Goal: Information Seeking & Learning: Learn about a topic

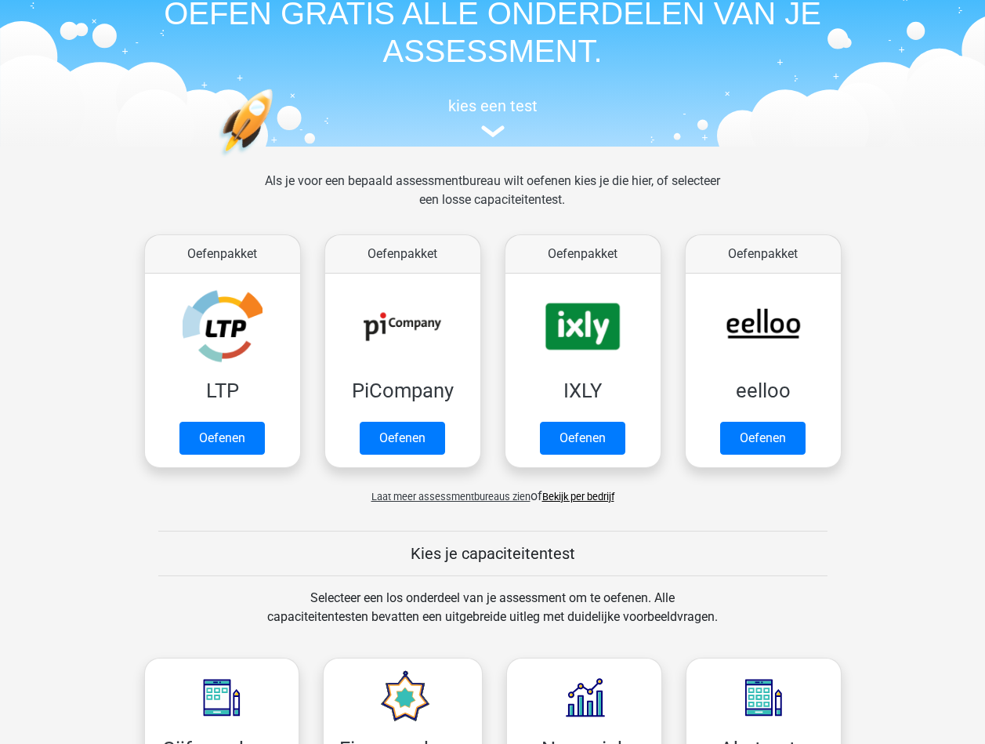
scroll to position [78, 0]
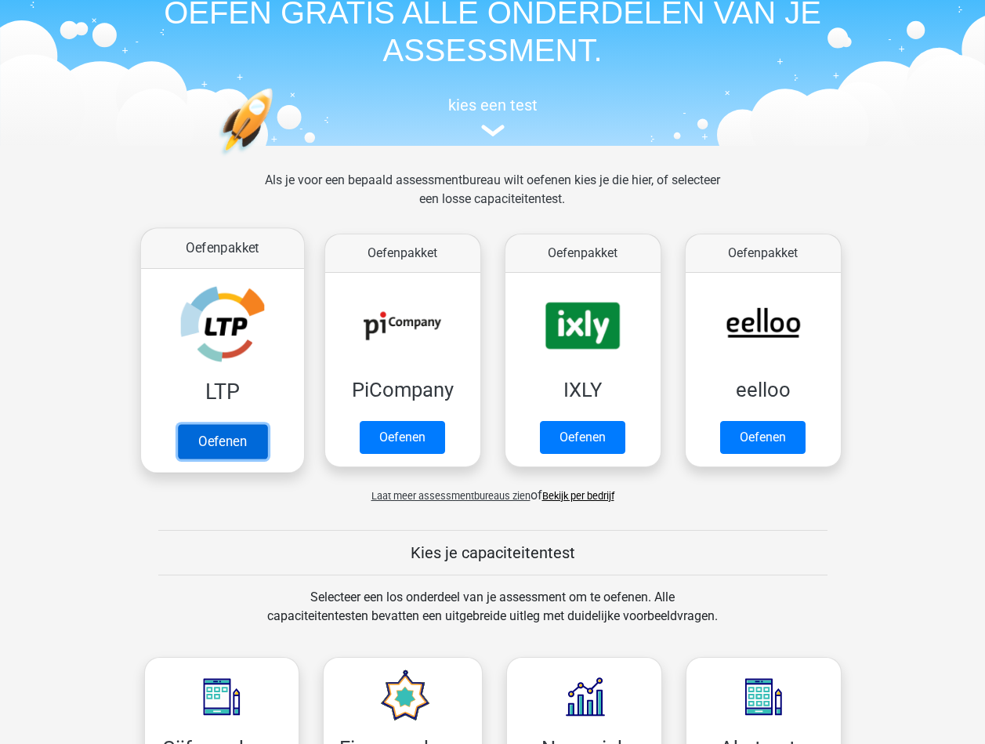
click at [224, 443] on link "Oefenen" at bounding box center [221, 441] width 89 height 34
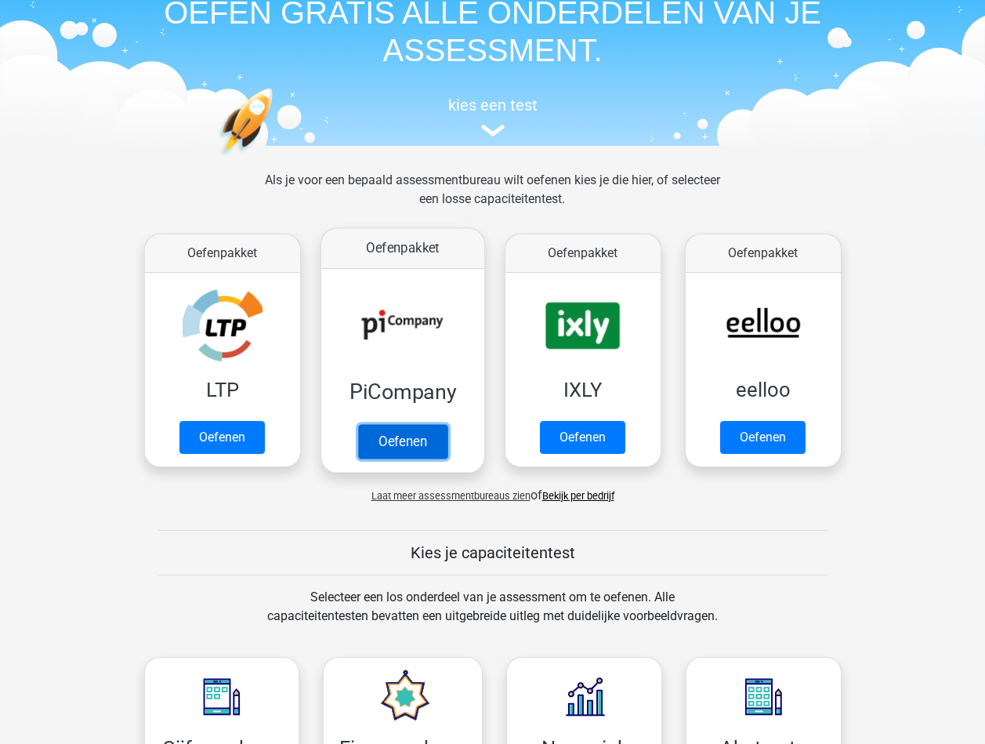
click at [386, 431] on link "Oefenen" at bounding box center [401, 441] width 89 height 34
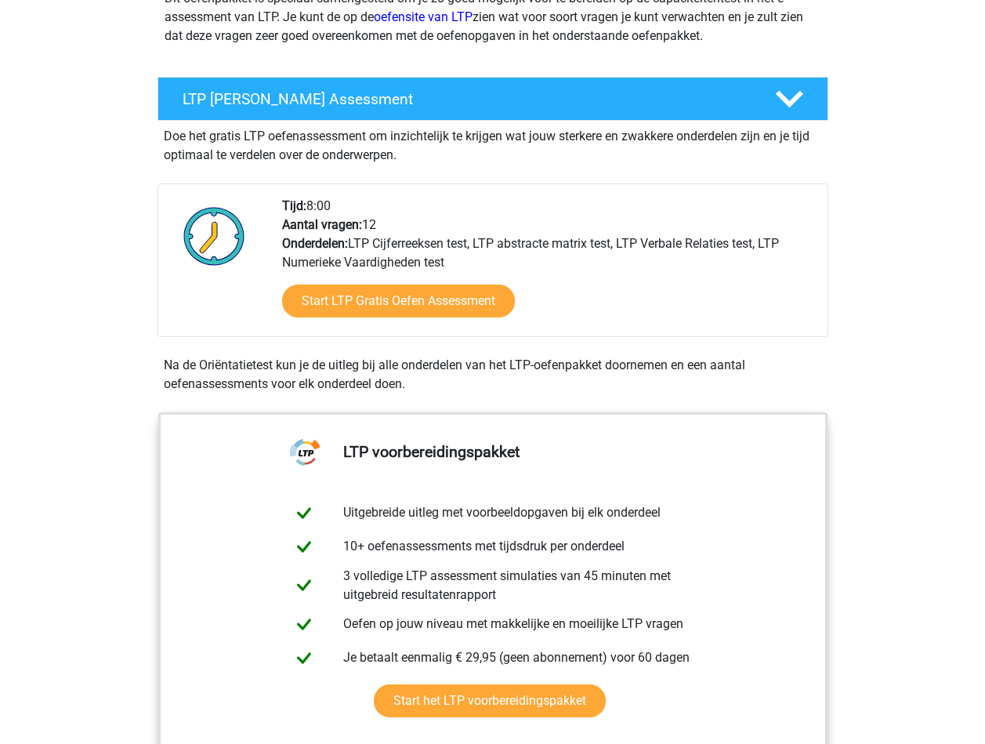
scroll to position [157, 0]
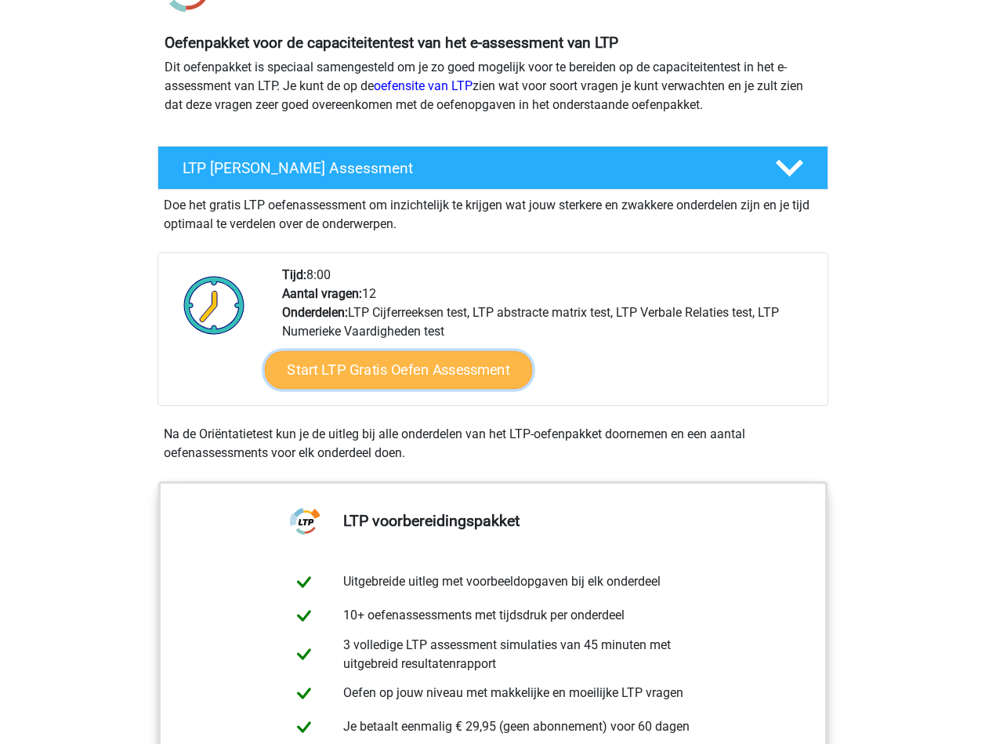
click at [466, 362] on link "Start LTP Gratis Oefen Assessment" at bounding box center [398, 370] width 268 height 38
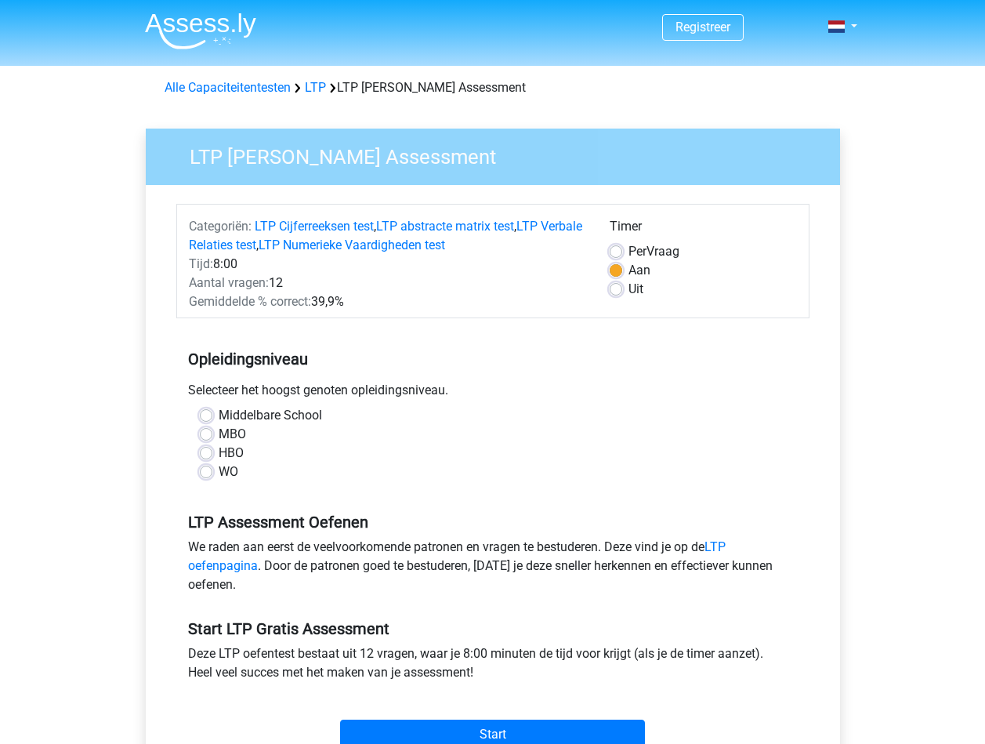
click at [219, 431] on label "MBO" at bounding box center [232, 434] width 27 height 19
click at [211, 431] on input "MBO" at bounding box center [206, 433] width 13 height 16
radio input "true"
click at [628, 246] on label "Per Vraag" at bounding box center [653, 251] width 51 height 19
click at [614, 246] on input "Per Vraag" at bounding box center [616, 250] width 13 height 16
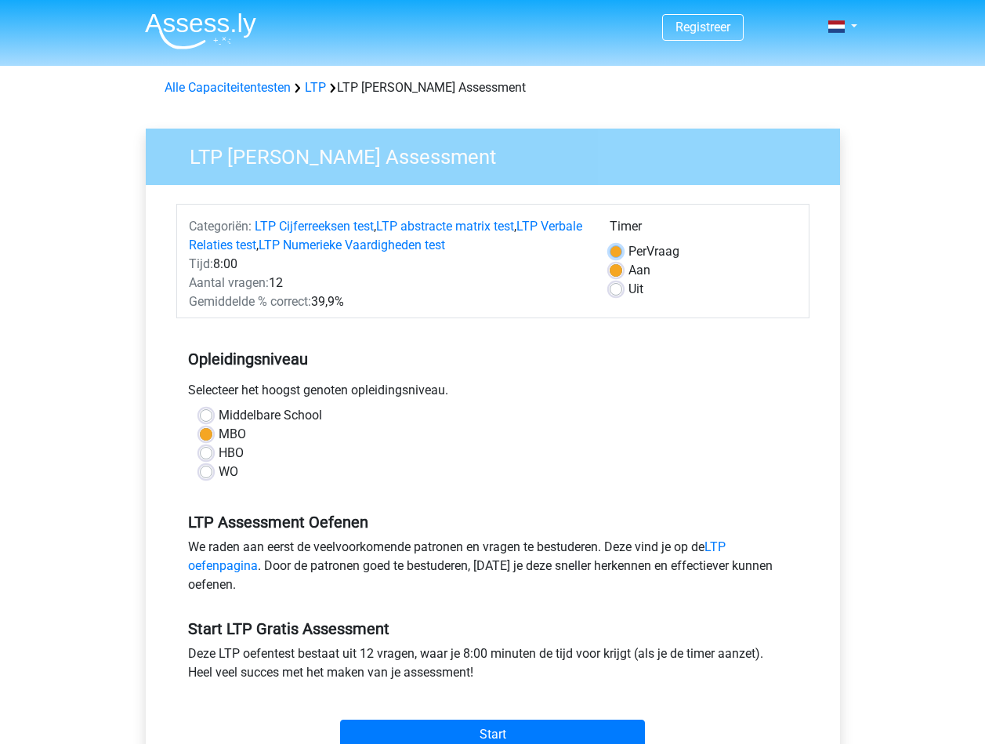
radio input "true"
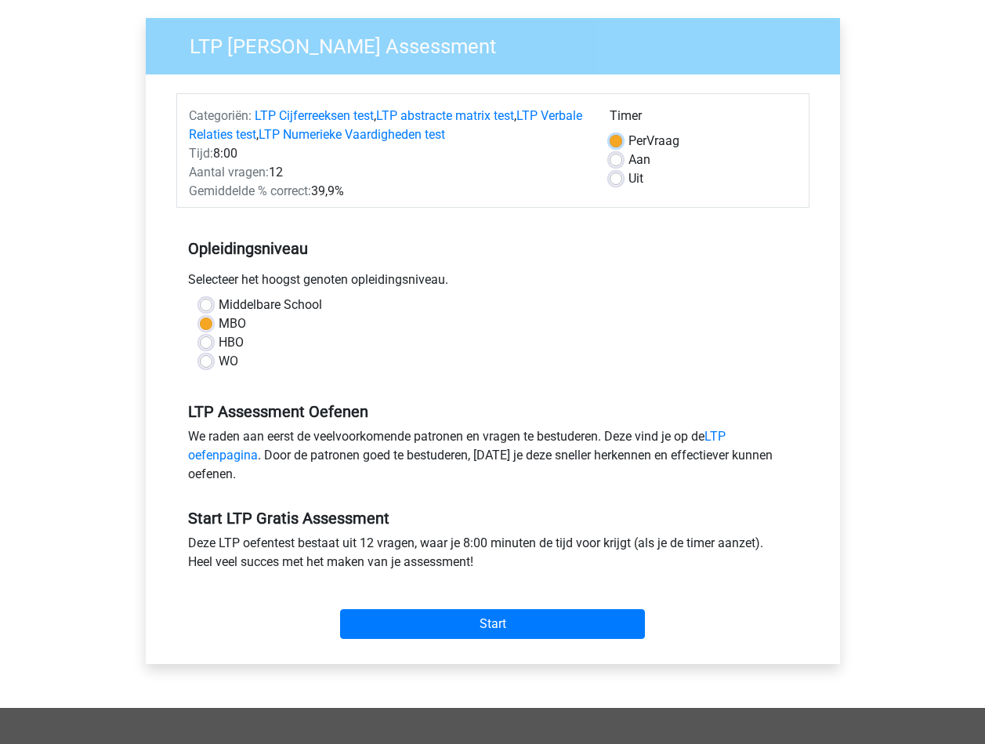
scroll to position [313, 0]
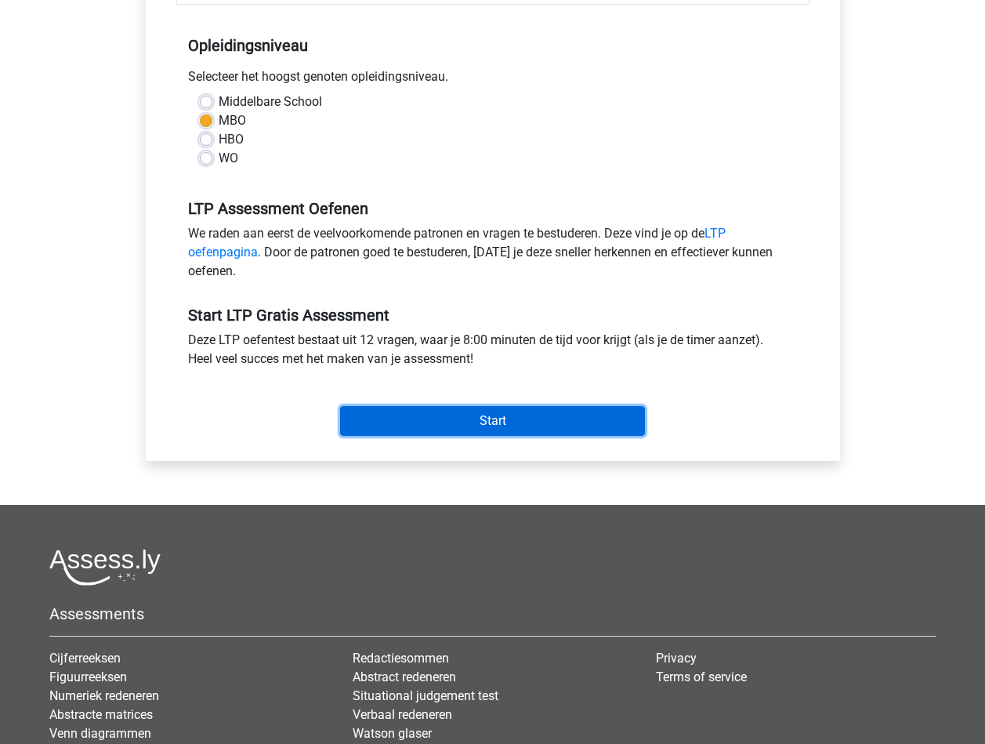
click at [524, 417] on input "Start" at bounding box center [492, 421] width 305 height 30
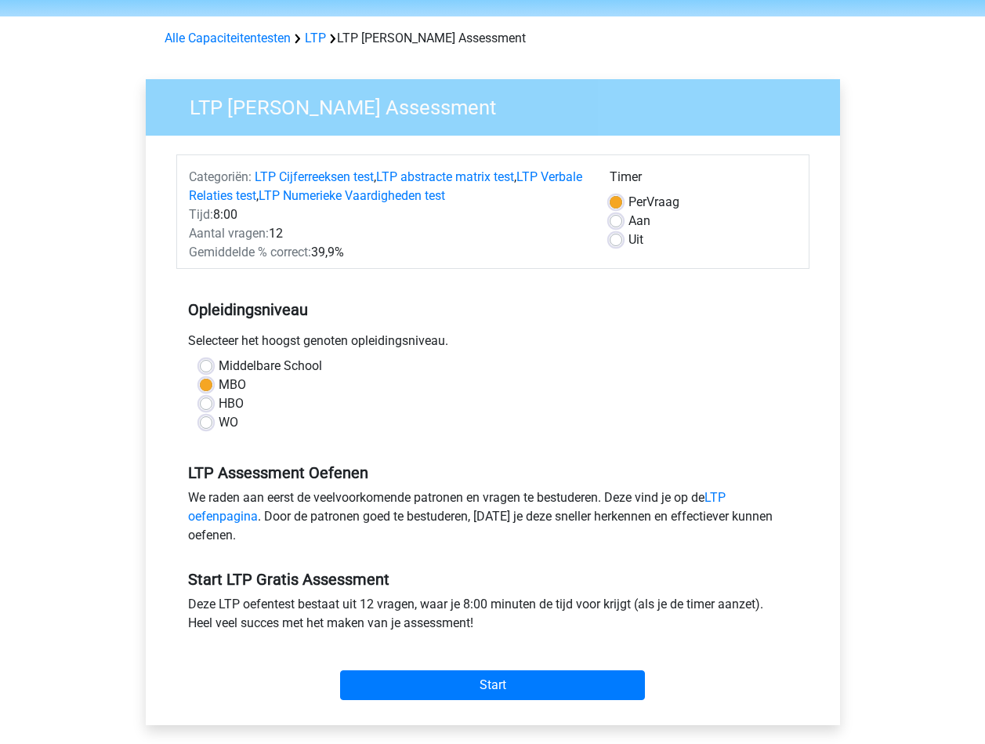
scroll to position [0, 0]
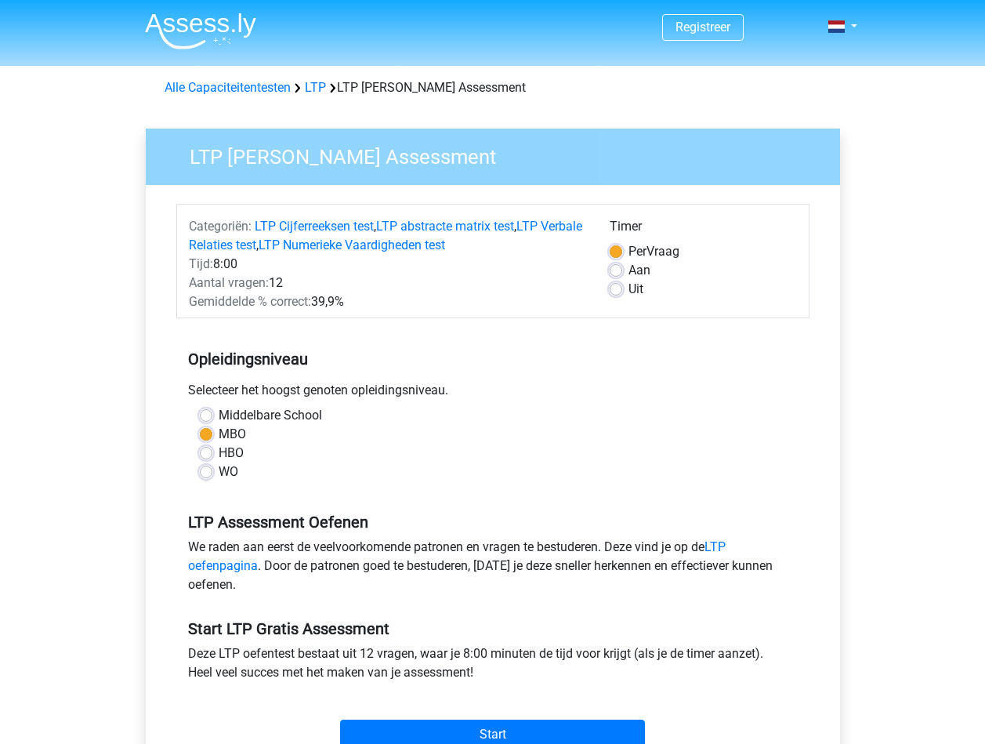
click at [628, 288] on label "Uit" at bounding box center [635, 289] width 15 height 19
click at [621, 288] on input "Uit" at bounding box center [616, 288] width 13 height 16
radio input "true"
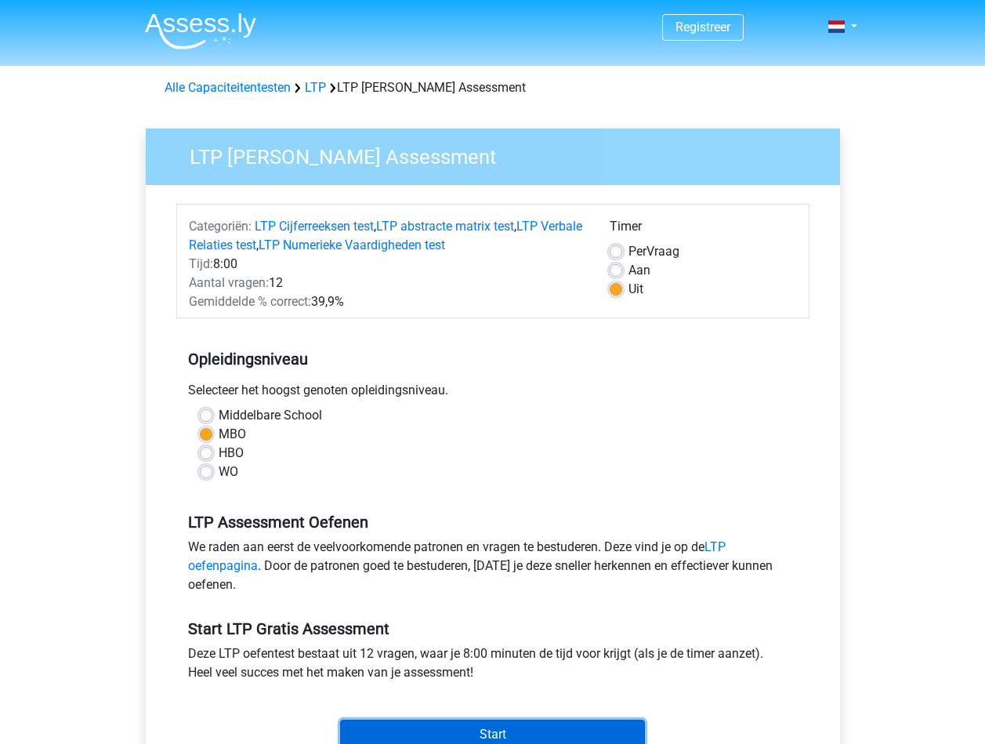
click at [512, 722] on input "Start" at bounding box center [492, 734] width 305 height 30
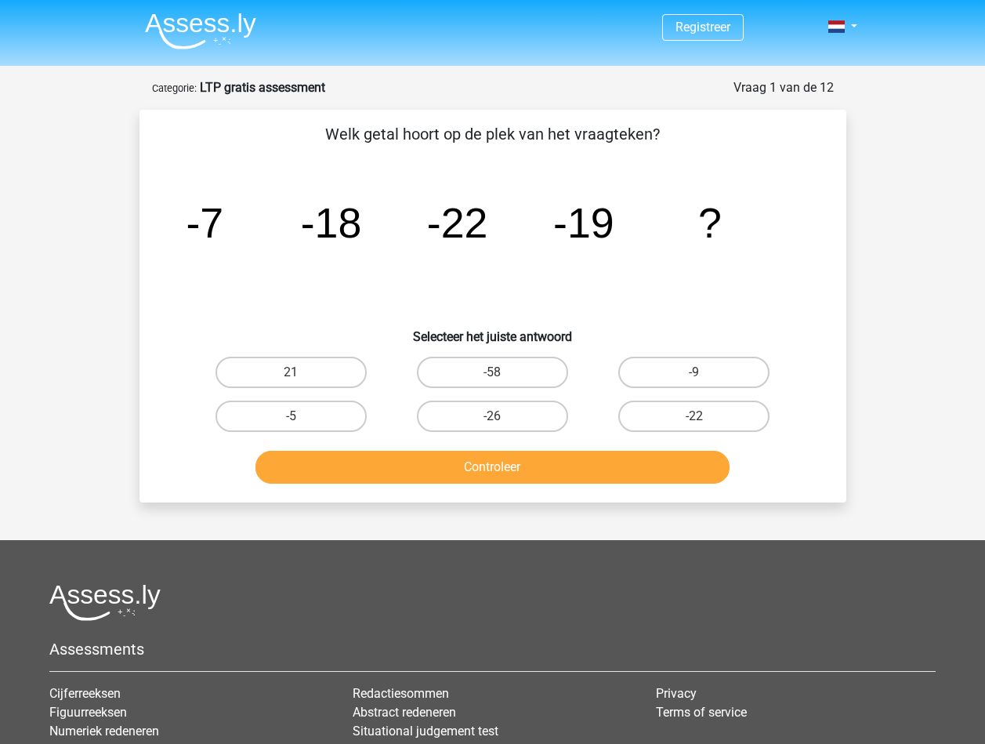
drag, startPoint x: 333, startPoint y: 368, endPoint x: 360, endPoint y: 390, distance: 34.5
click at [335, 368] on label "21" at bounding box center [290, 372] width 151 height 31
click at [301, 372] on input "21" at bounding box center [296, 377] width 10 height 10
radio input "true"
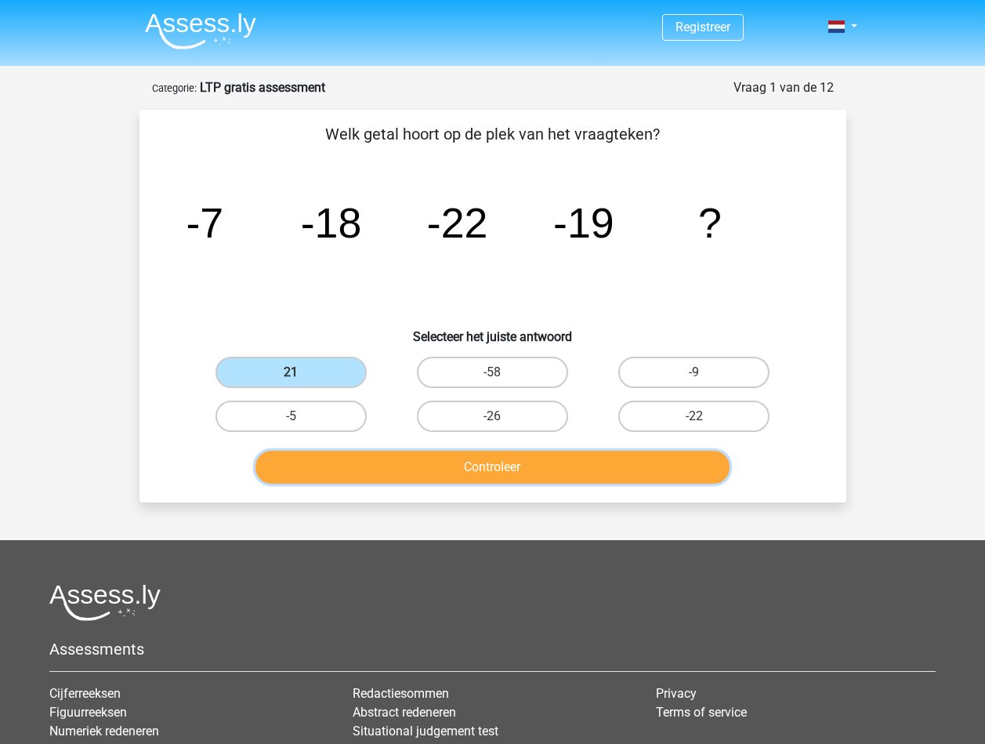
click at [434, 472] on button "Controleer" at bounding box center [492, 467] width 474 height 33
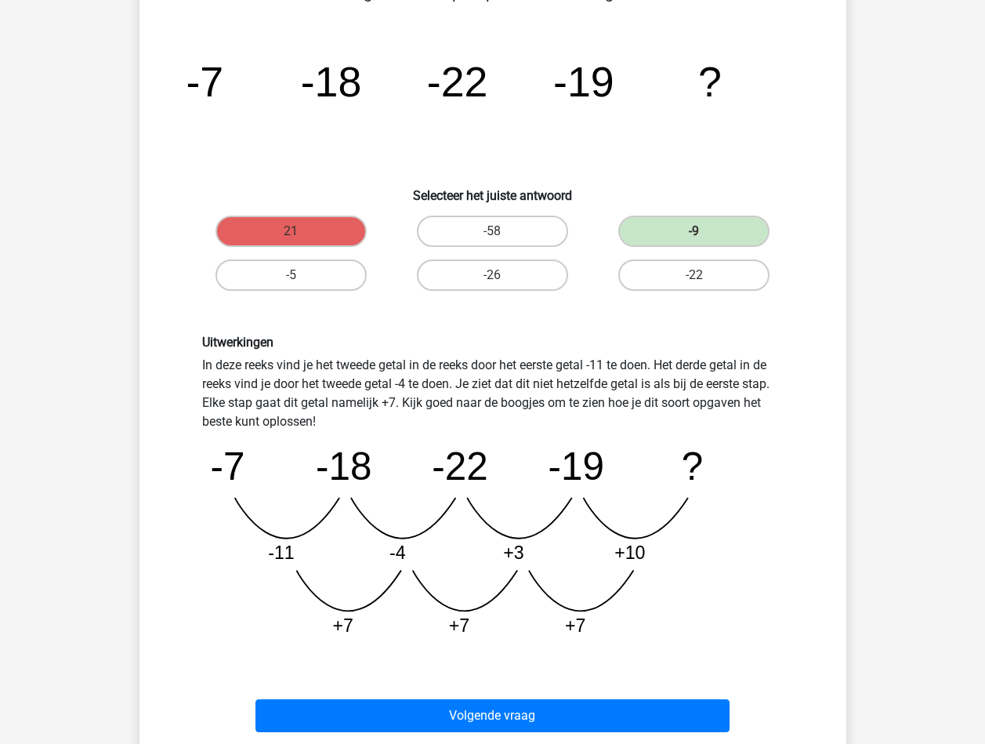
scroll to position [157, 0]
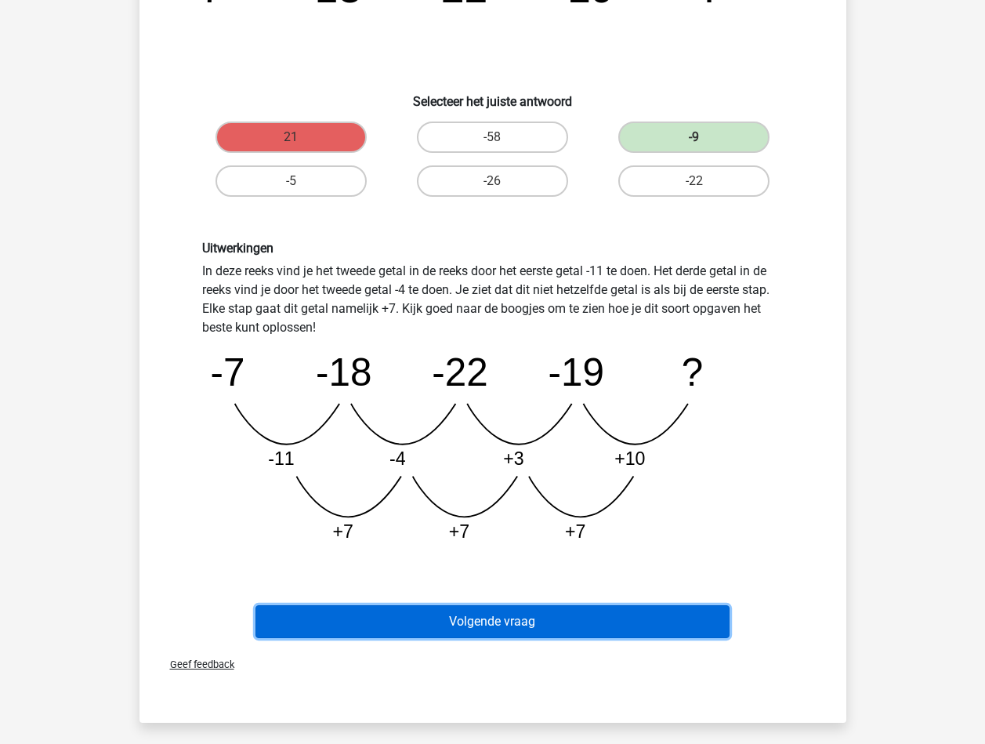
click at [531, 612] on button "Volgende vraag" at bounding box center [492, 621] width 474 height 33
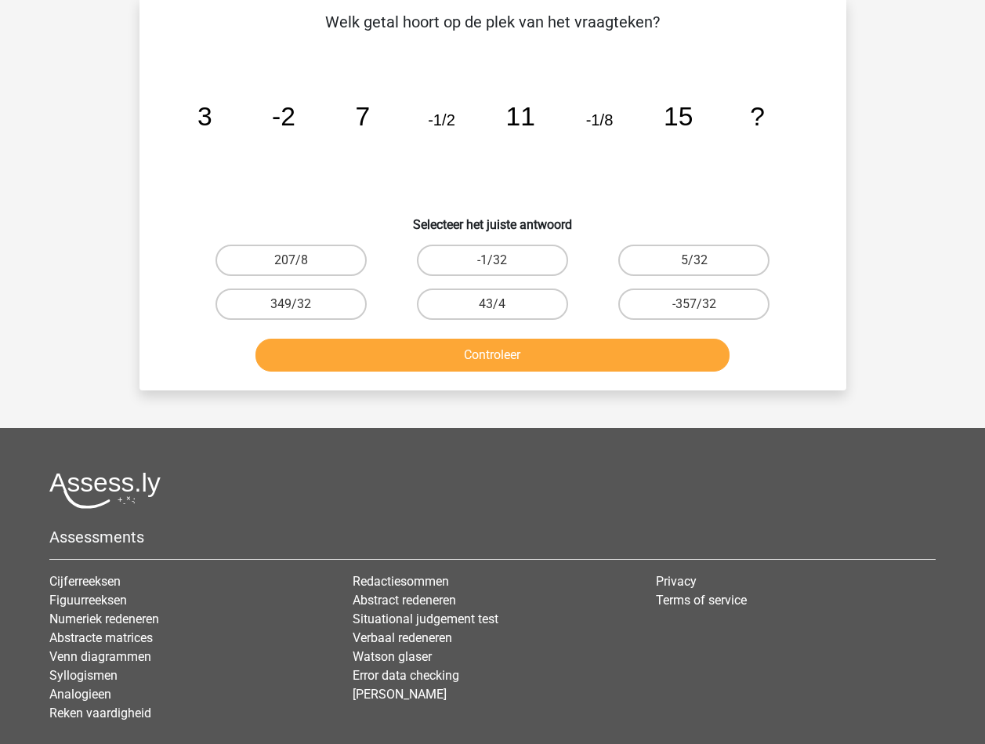
scroll to position [78, 0]
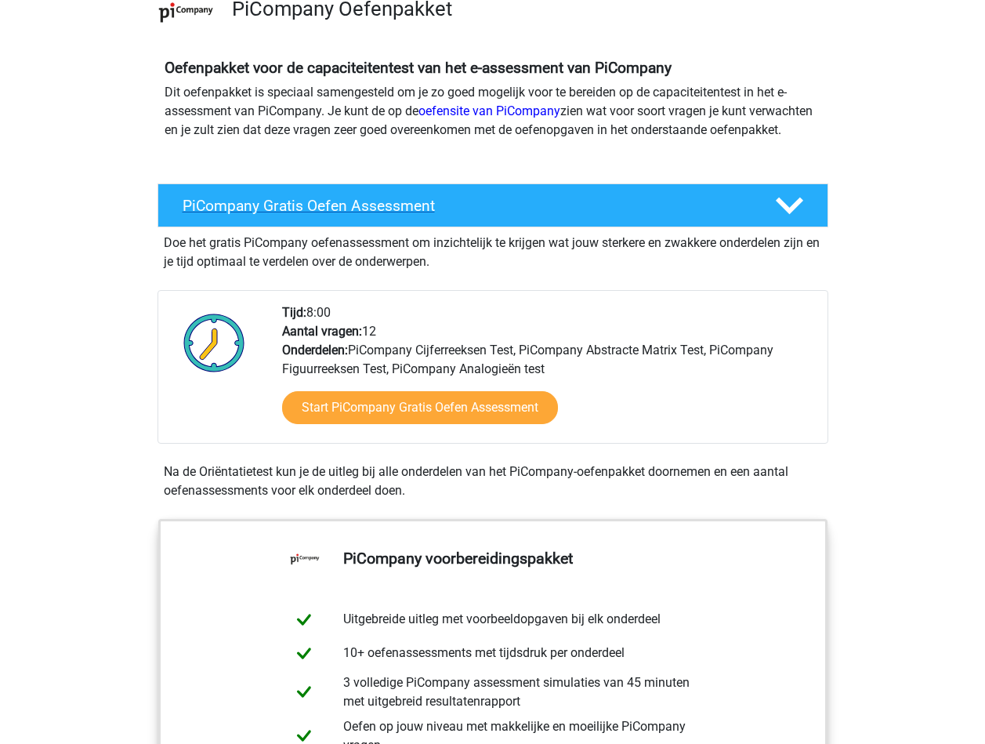
scroll to position [157, 0]
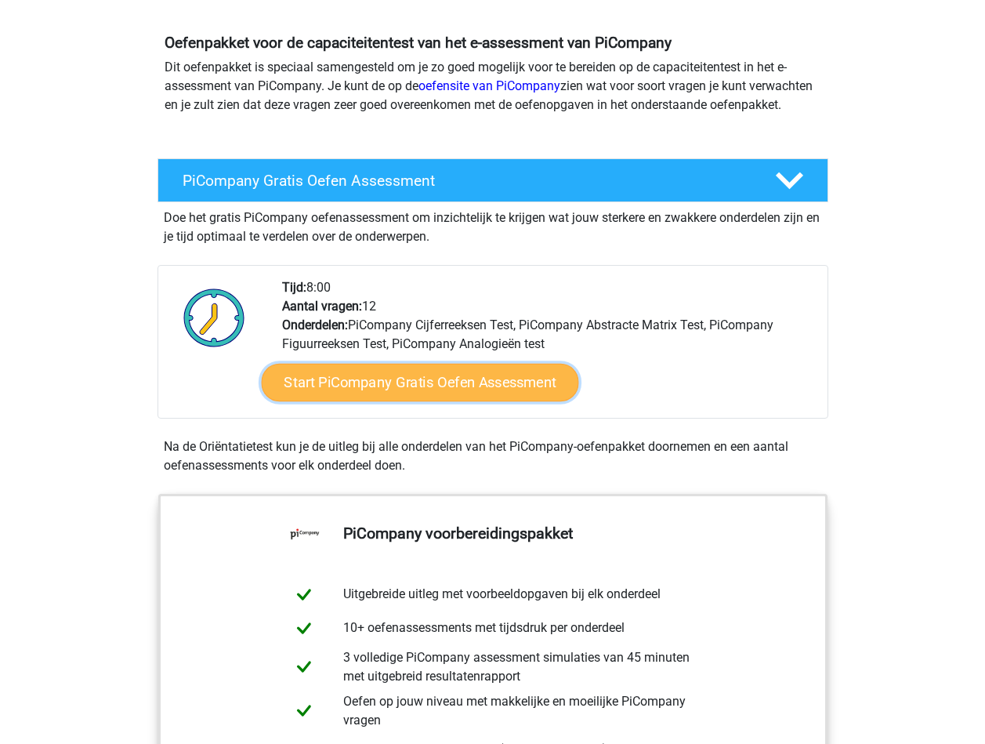
click at [346, 393] on link "Start PiCompany Gratis Oefen Assessment" at bounding box center [419, 383] width 317 height 38
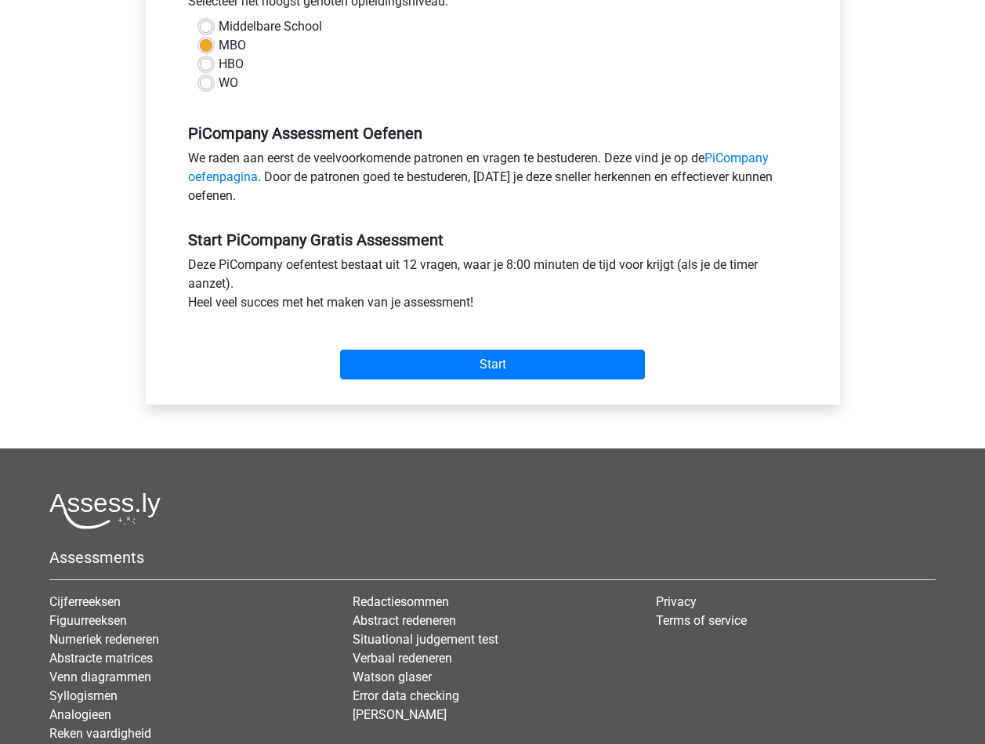
scroll to position [392, 0]
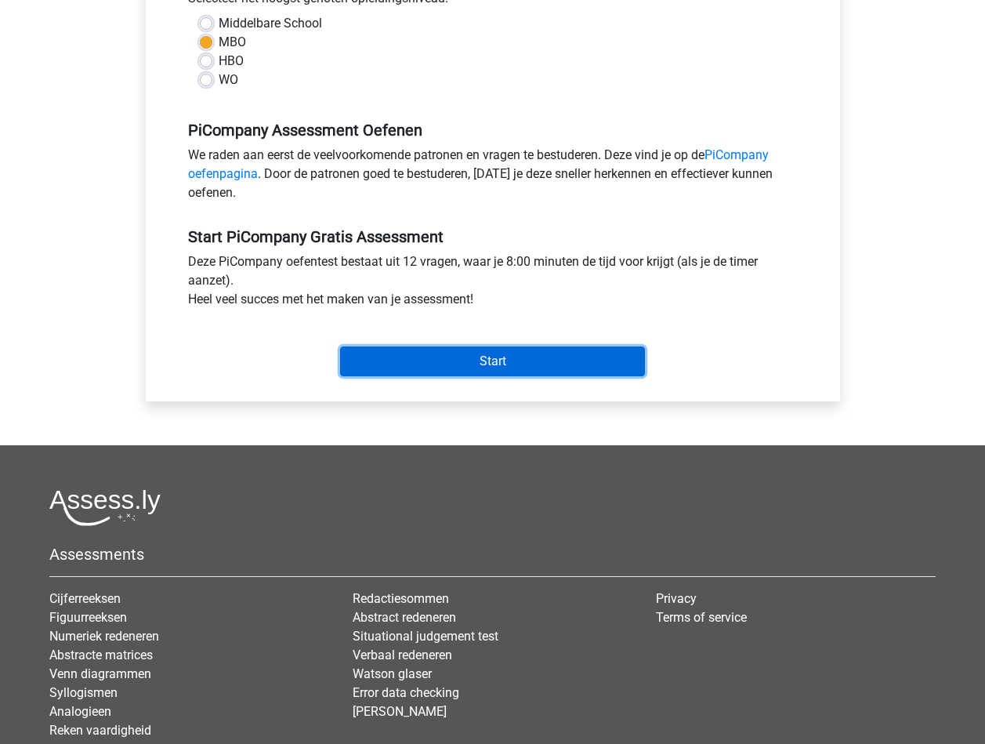
click at [511, 367] on input "Start" at bounding box center [492, 361] width 305 height 30
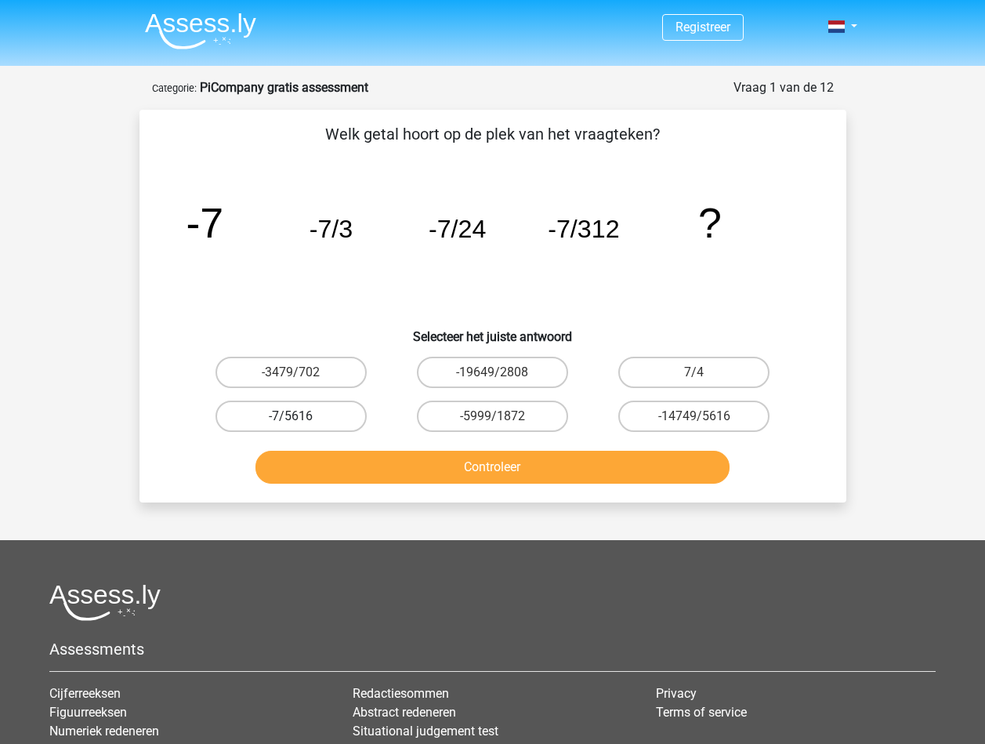
click at [290, 402] on label "-7/5616" at bounding box center [290, 415] width 151 height 31
click at [291, 416] on input "-7/5616" at bounding box center [296, 421] width 10 height 10
radio input "true"
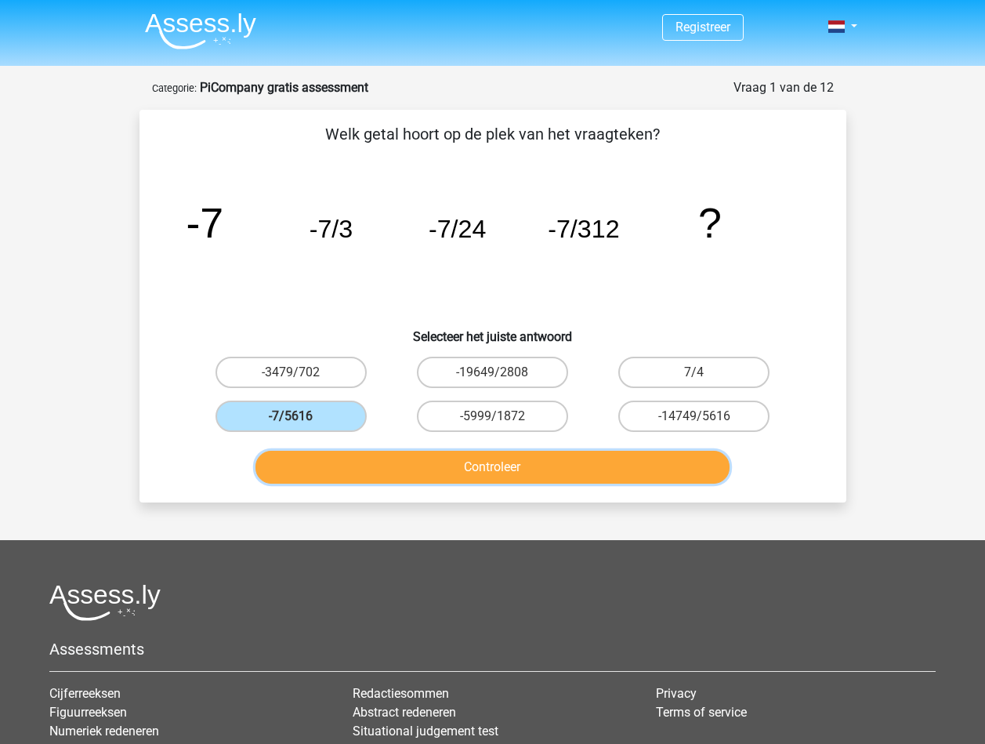
click at [445, 476] on button "Controleer" at bounding box center [492, 467] width 474 height 33
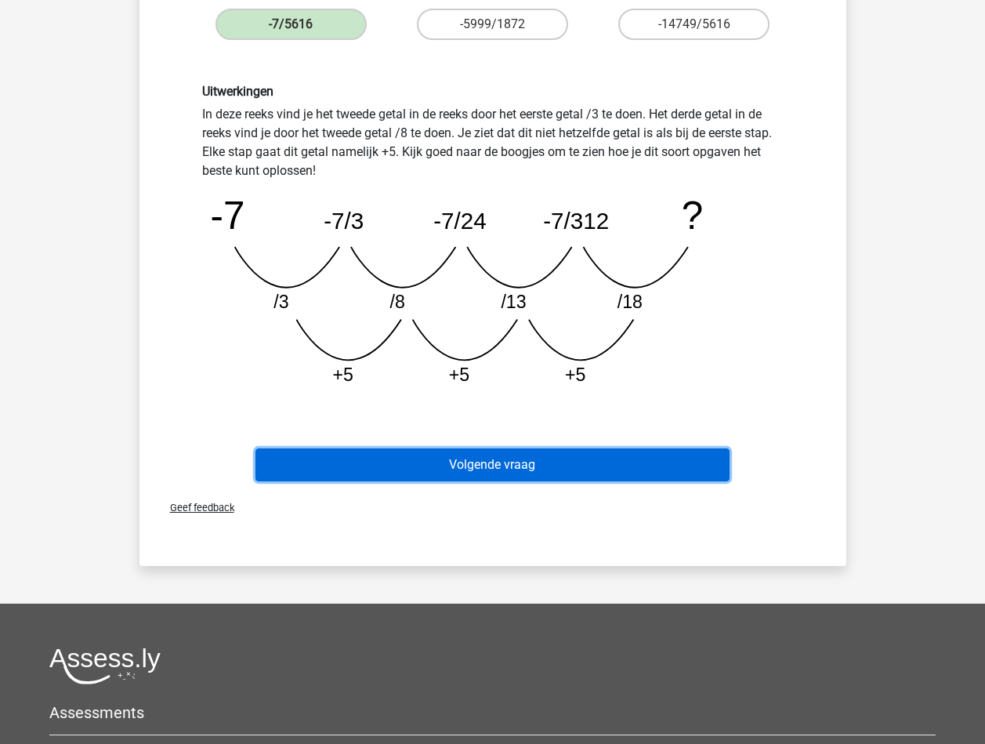
click at [354, 468] on button "Volgende vraag" at bounding box center [492, 464] width 474 height 33
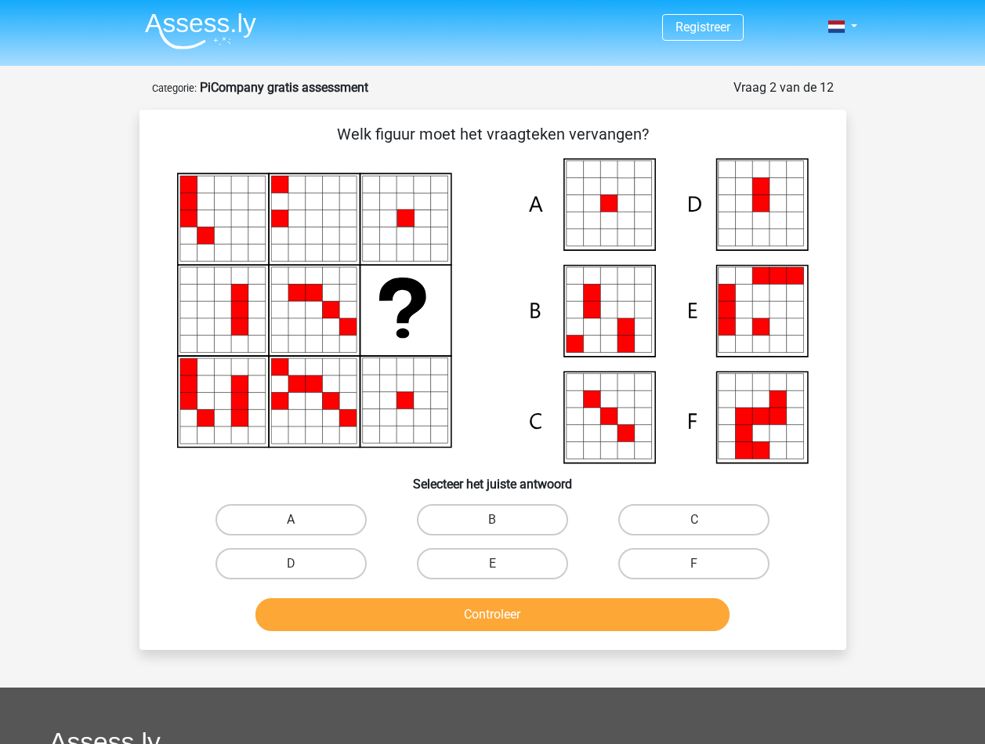
click at [320, 520] on label "A" at bounding box center [290, 519] width 151 height 31
click at [301, 520] on input "A" at bounding box center [296, 524] width 10 height 10
radio input "true"
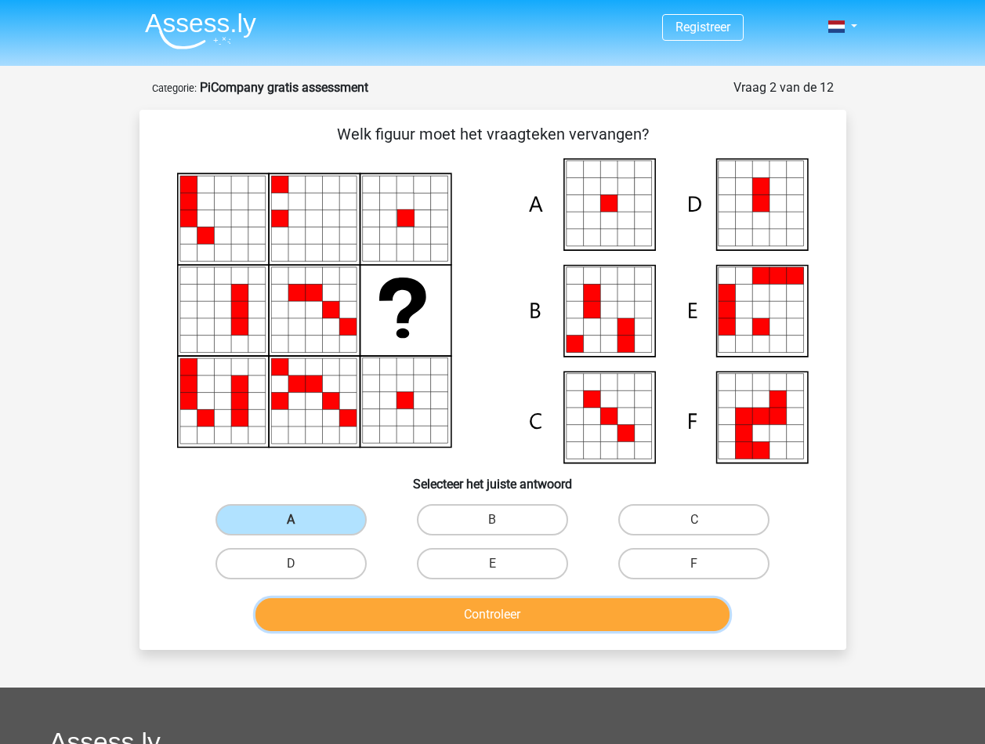
click at [420, 614] on button "Controleer" at bounding box center [492, 614] width 474 height 33
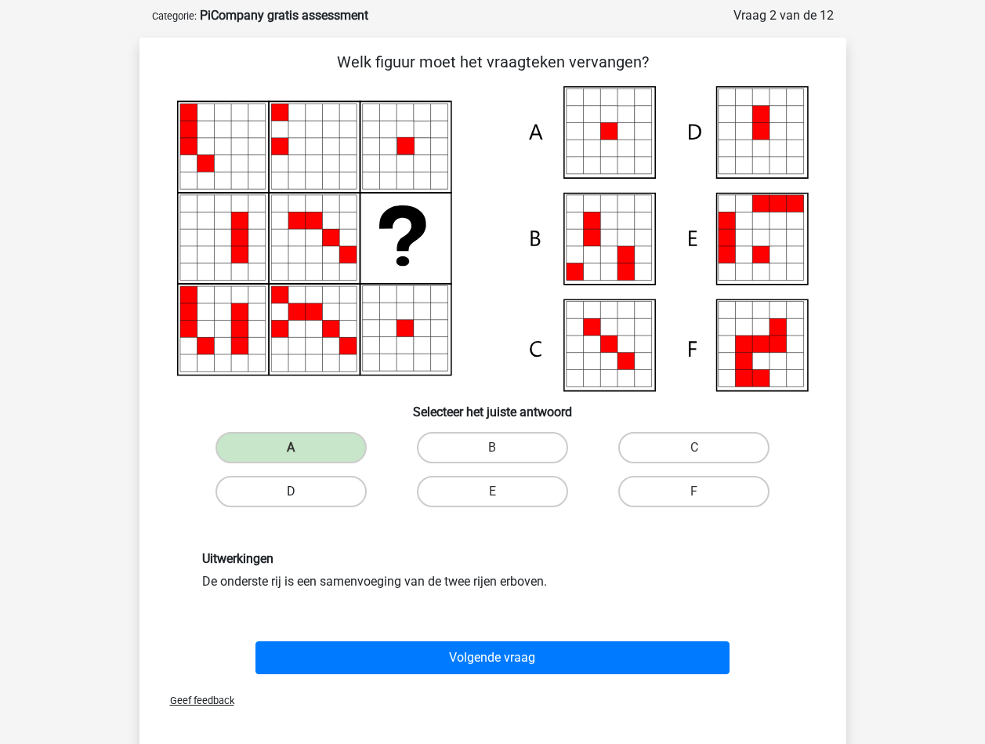
scroll to position [157, 0]
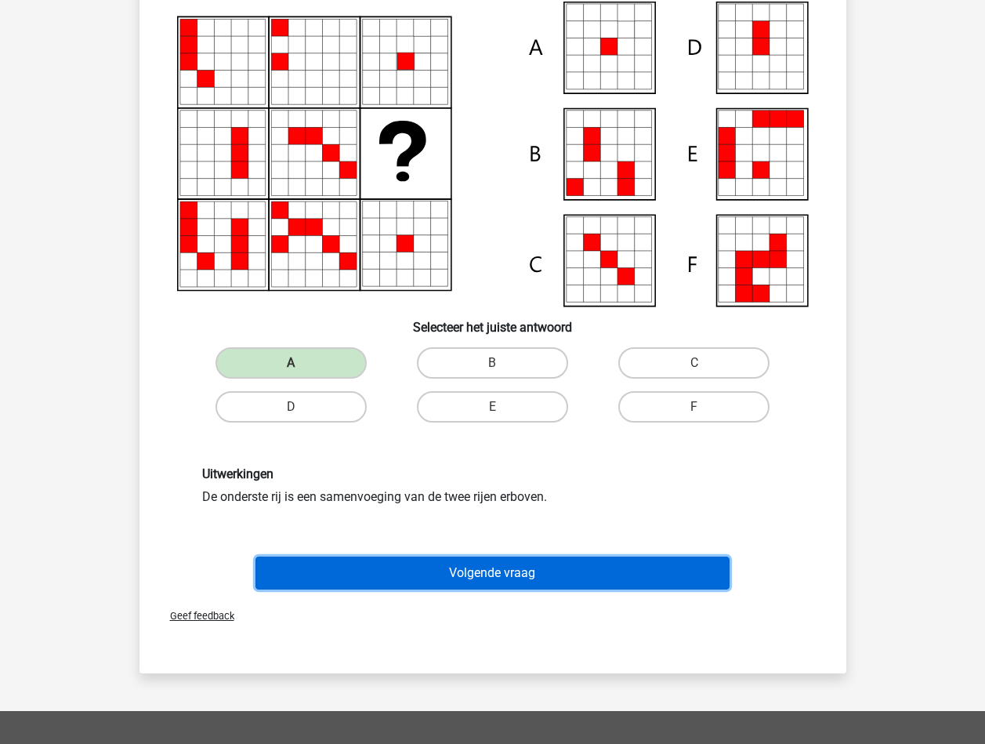
click at [355, 570] on button "Volgende vraag" at bounding box center [492, 572] width 474 height 33
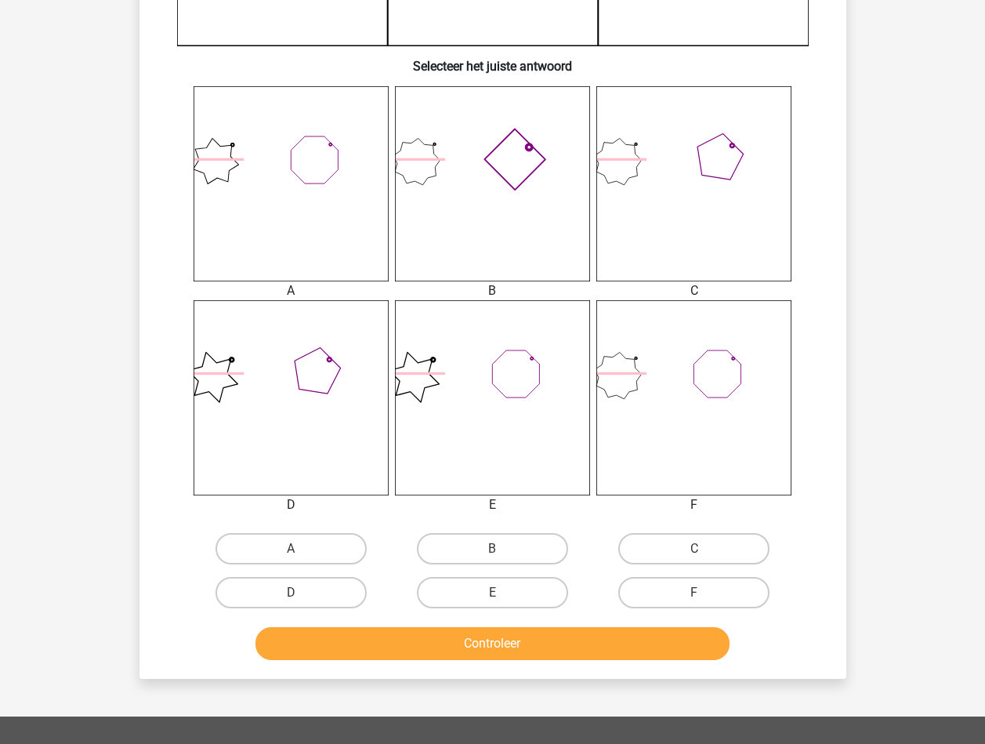
scroll to position [548, 0]
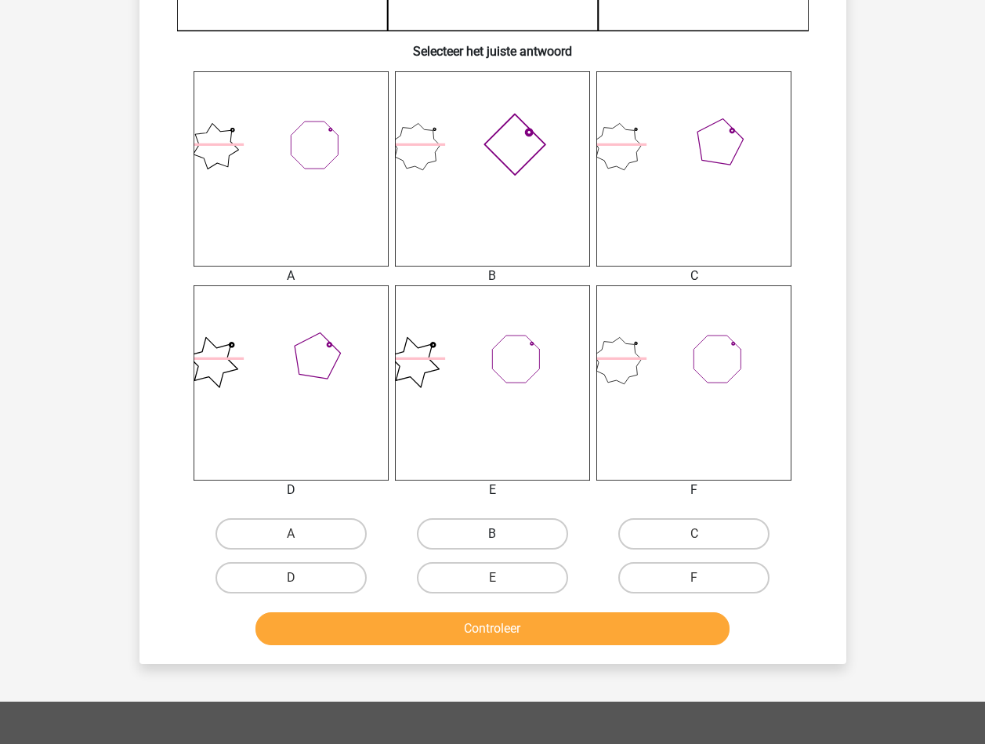
drag, startPoint x: 459, startPoint y: 534, endPoint x: 465, endPoint y: 546, distance: 13.7
click at [460, 534] on label "B" at bounding box center [492, 533] width 151 height 31
click at [492, 534] on input "B" at bounding box center [497, 539] width 10 height 10
radio input "true"
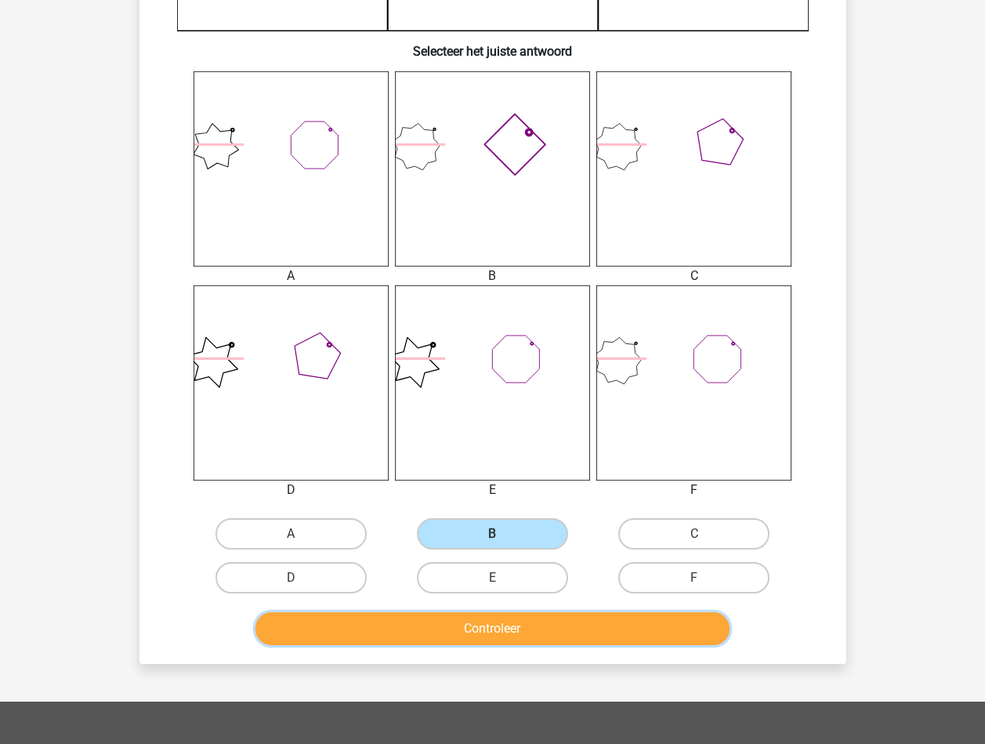
click at [487, 617] on button "Controleer" at bounding box center [492, 628] width 474 height 33
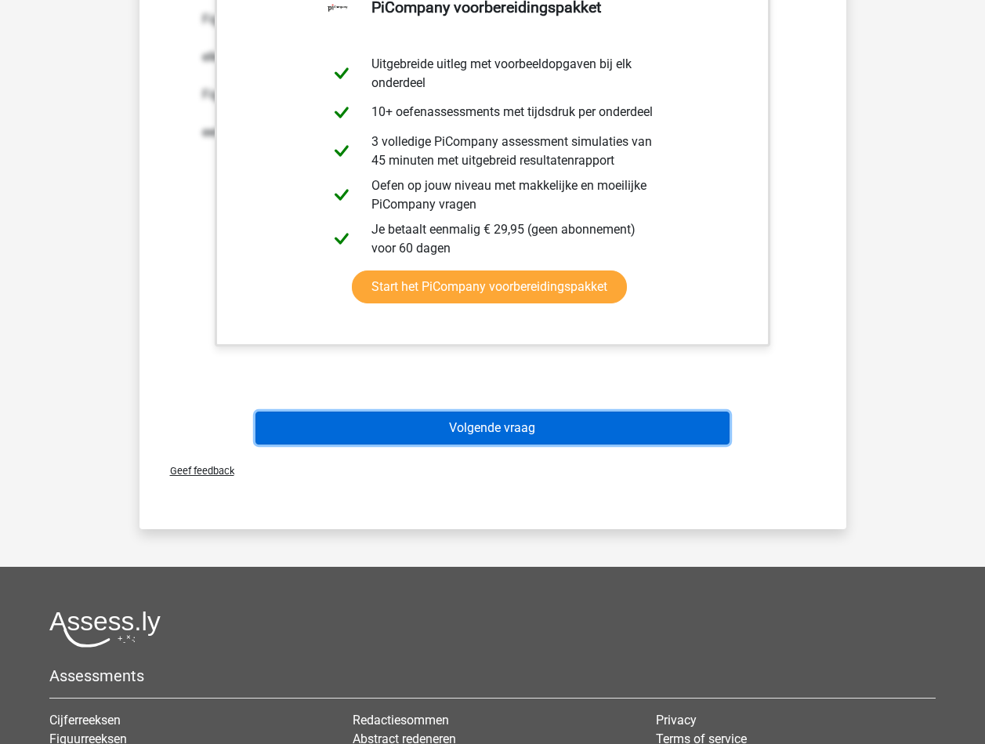
click at [501, 434] on button "Volgende vraag" at bounding box center [492, 427] width 474 height 33
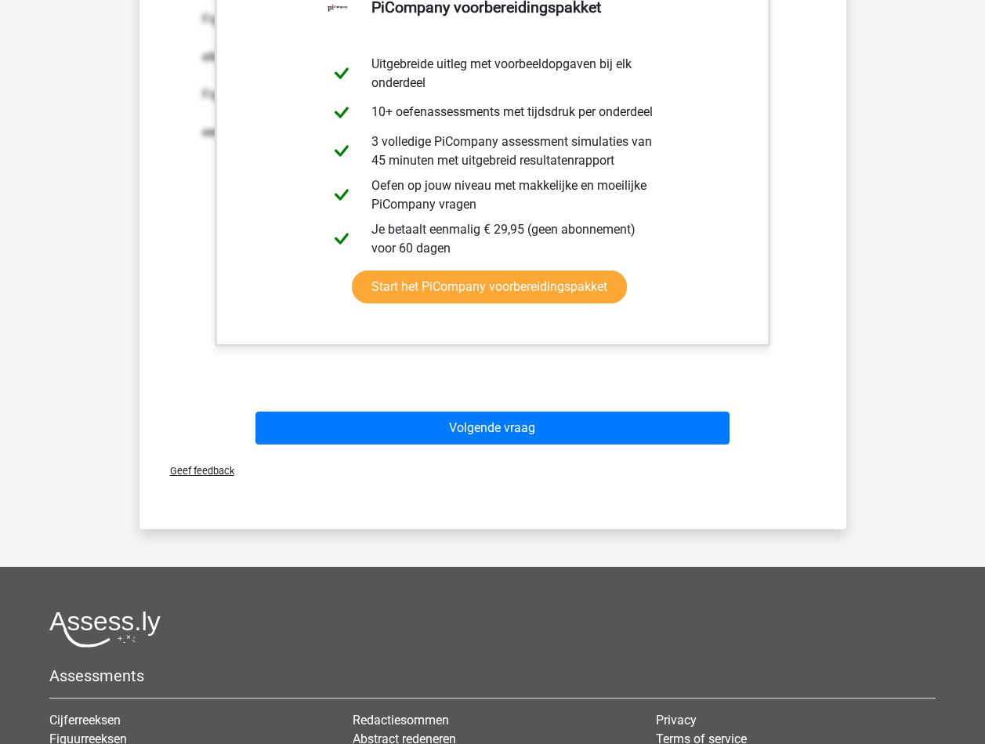
scroll to position [52, 0]
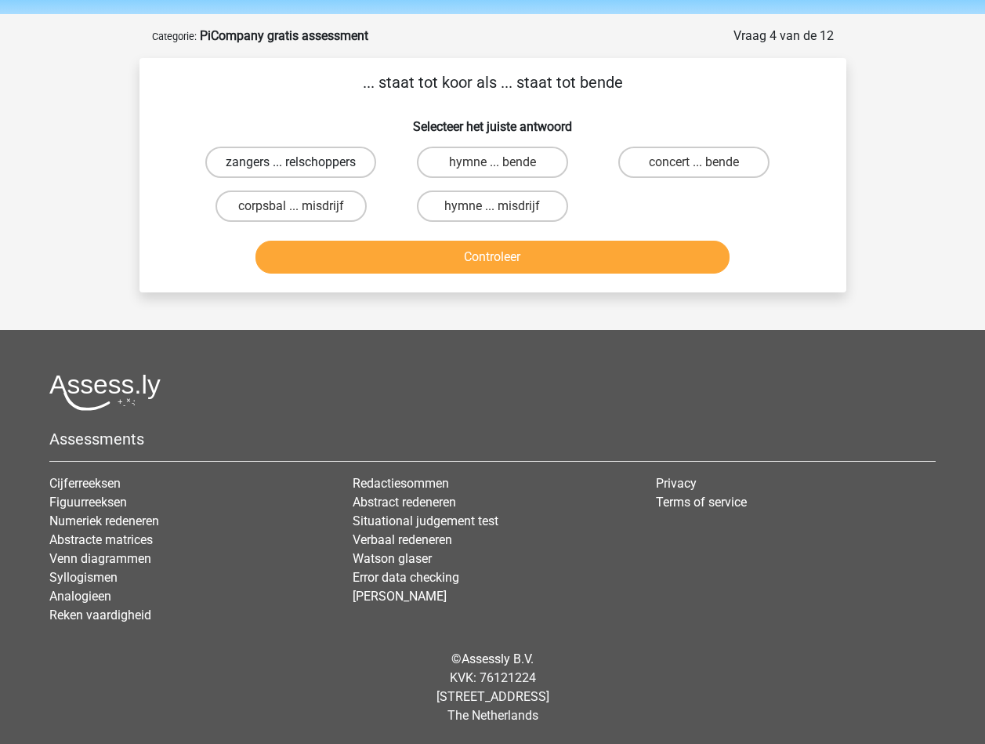
click at [273, 164] on label "zangers ... relschoppers" at bounding box center [290, 162] width 171 height 31
click at [291, 164] on input "zangers ... relschoppers" at bounding box center [296, 167] width 10 height 10
radio input "true"
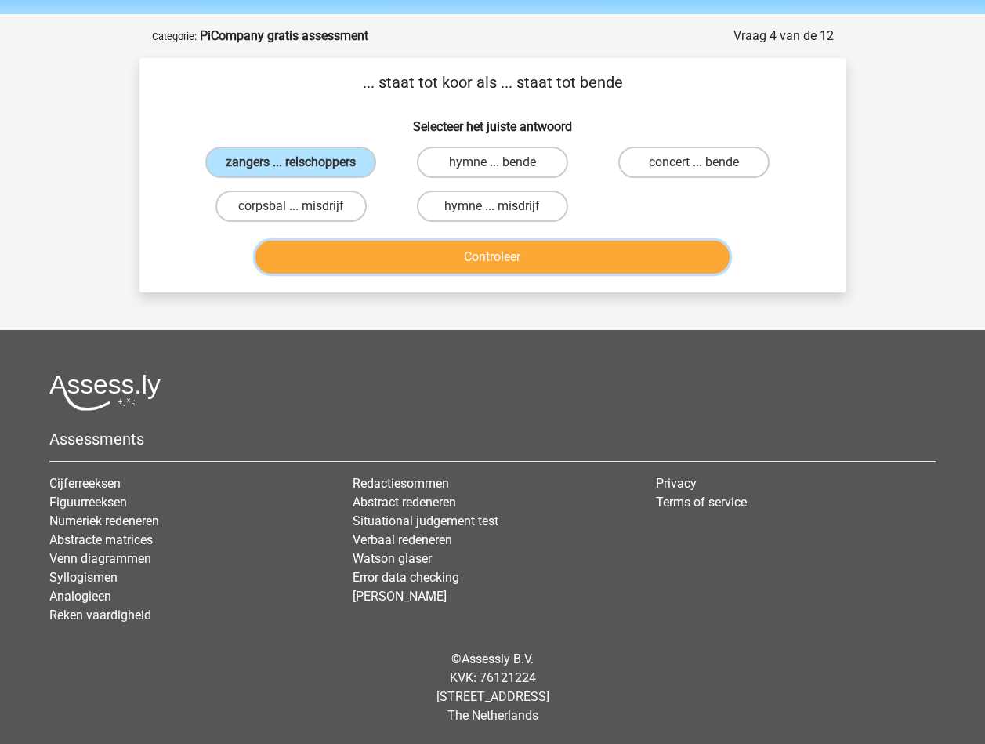
click at [413, 263] on button "Controleer" at bounding box center [492, 257] width 474 height 33
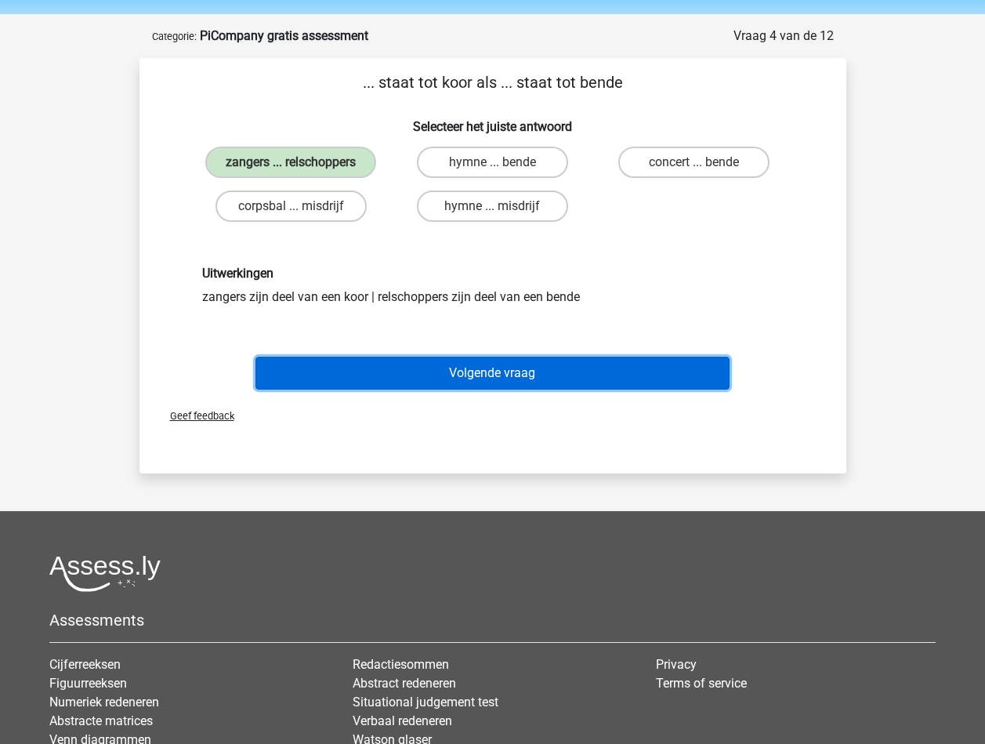
click at [443, 370] on button "Volgende vraag" at bounding box center [492, 373] width 474 height 33
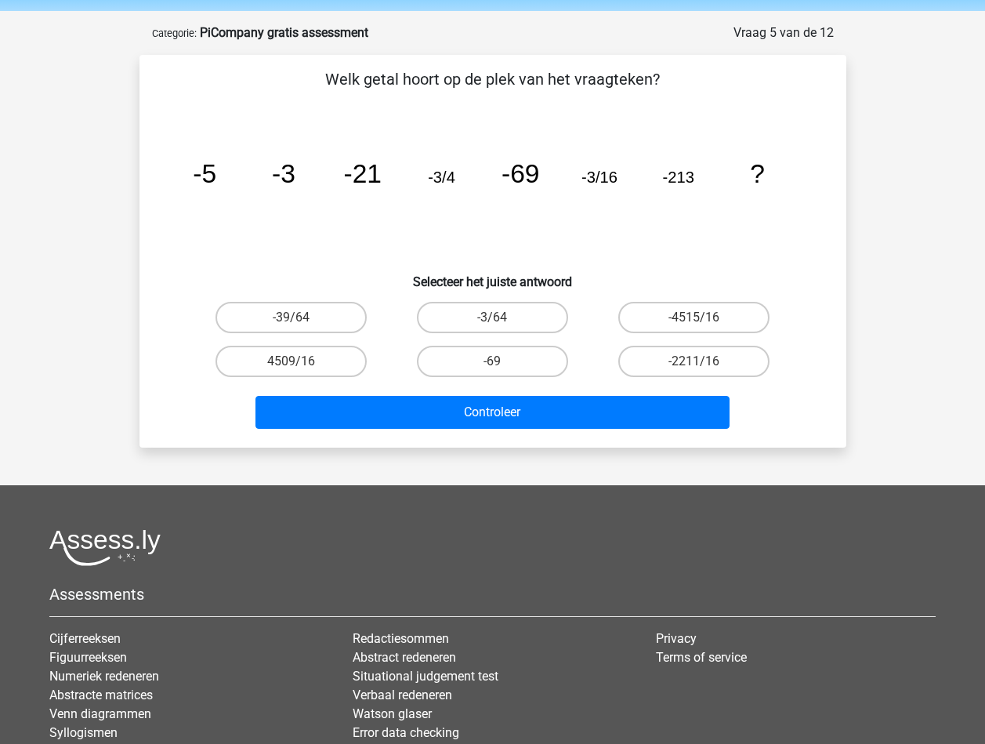
scroll to position [78, 0]
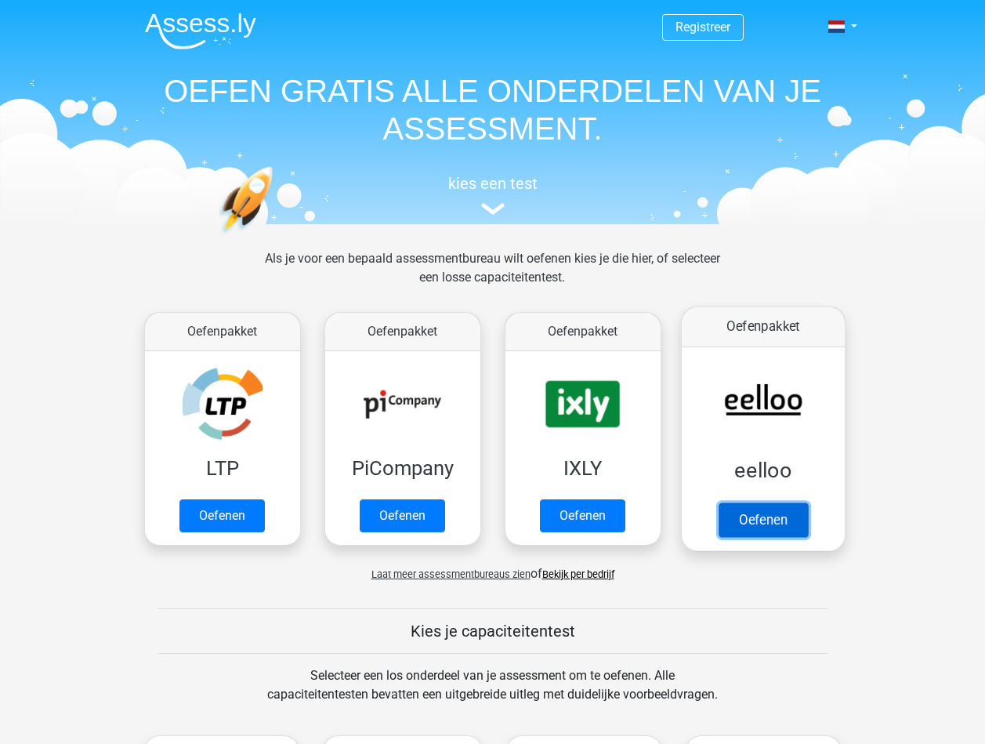
click at [753, 518] on link "Oefenen" at bounding box center [762, 519] width 89 height 34
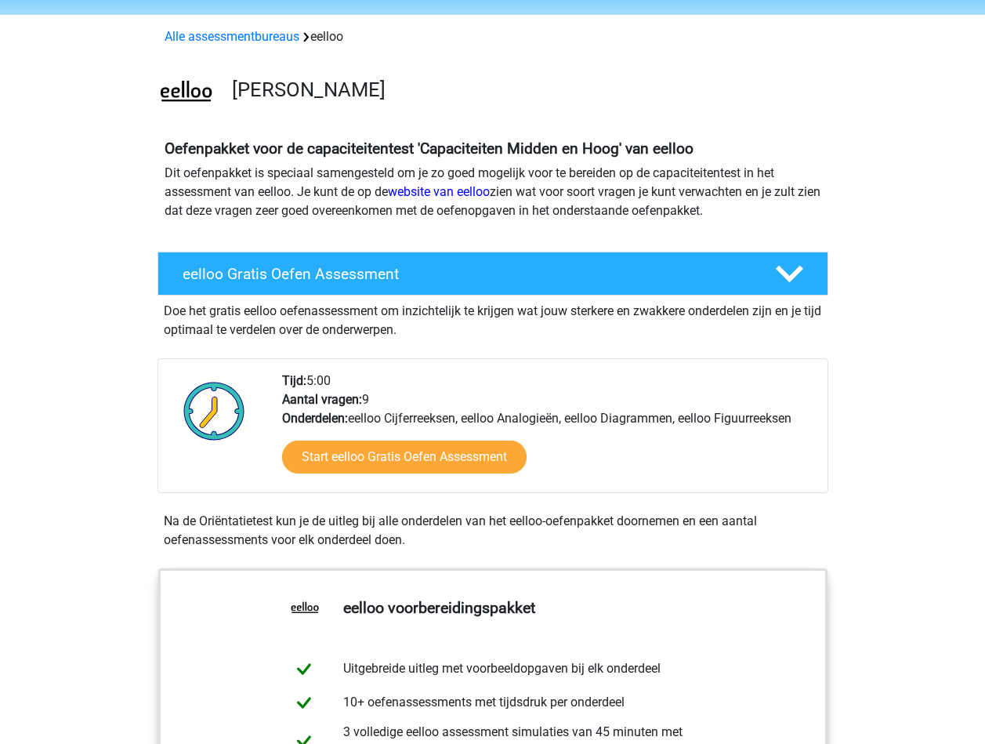
scroll to position [78, 0]
